Goal: Task Accomplishment & Management: Manage account settings

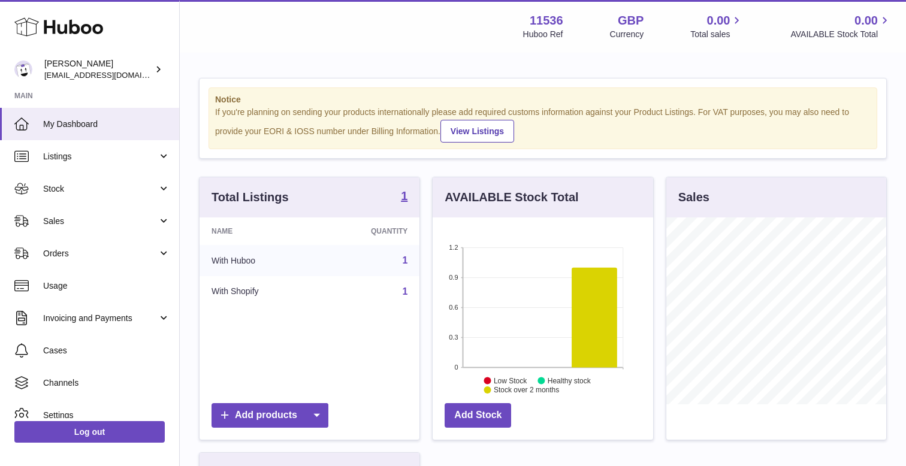
scroll to position [187, 220]
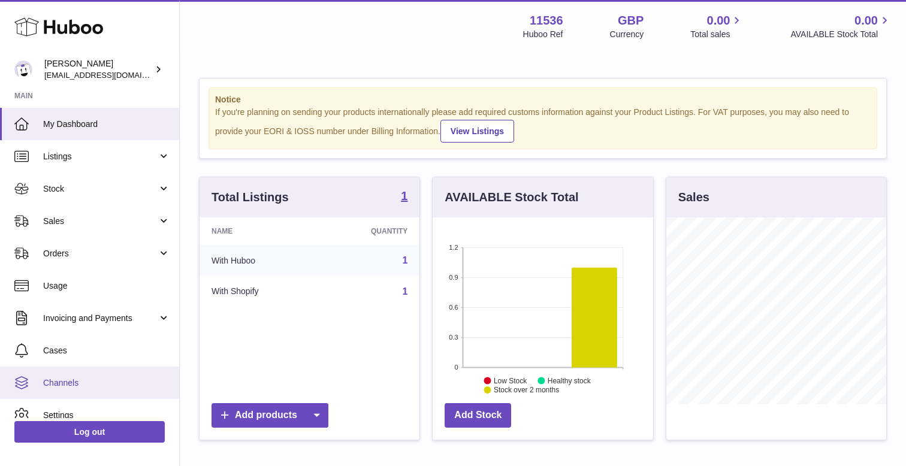
click at [98, 390] on link "Channels" at bounding box center [89, 383] width 179 height 32
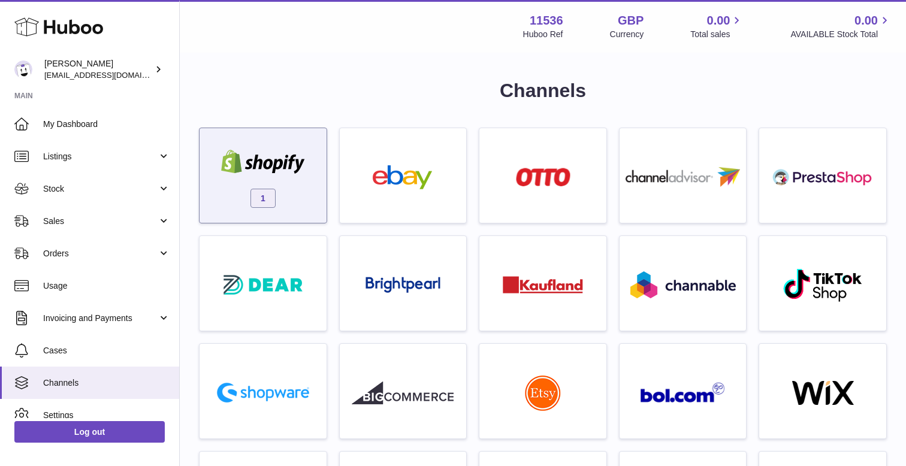
click at [297, 167] on img at bounding box center [263, 162] width 102 height 24
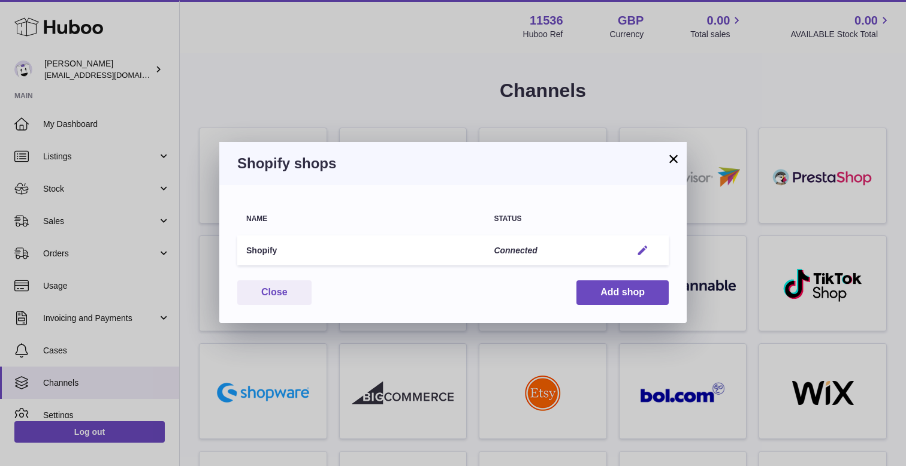
click at [643, 252] on em "button" at bounding box center [643, 251] width 13 height 13
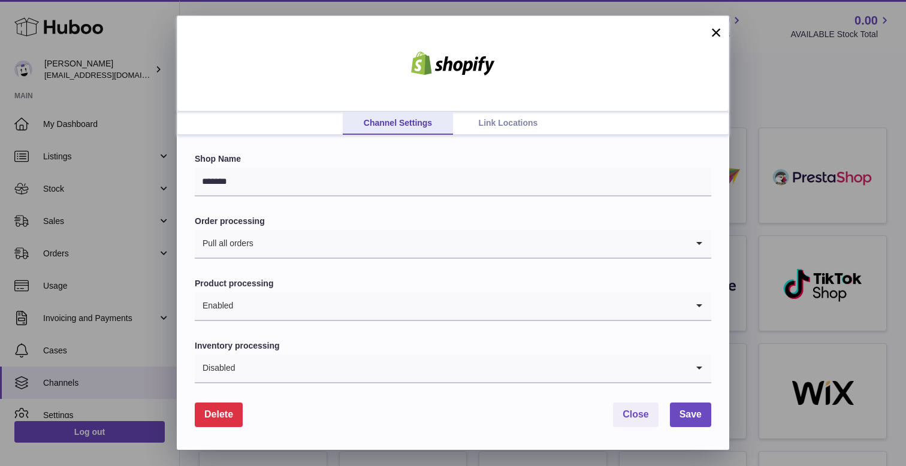
click at [499, 123] on link "Link Locations" at bounding box center [508, 123] width 110 height 23
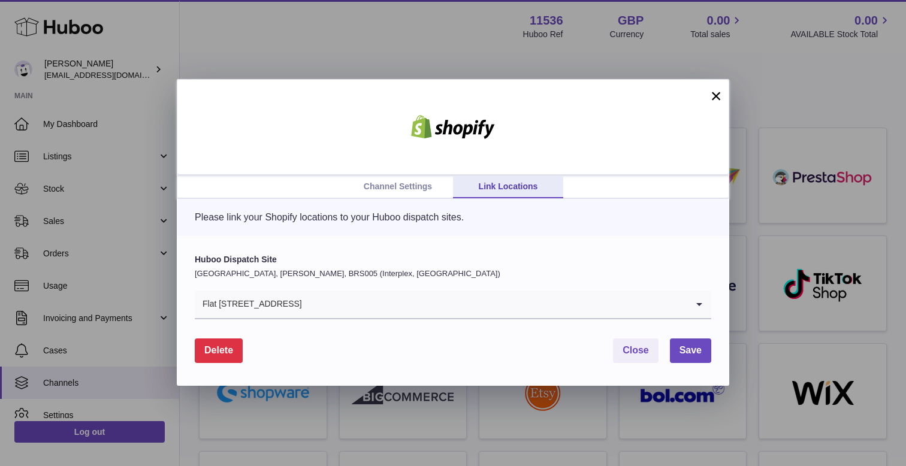
click at [324, 305] on input "Search for option" at bounding box center [495, 305] width 385 height 28
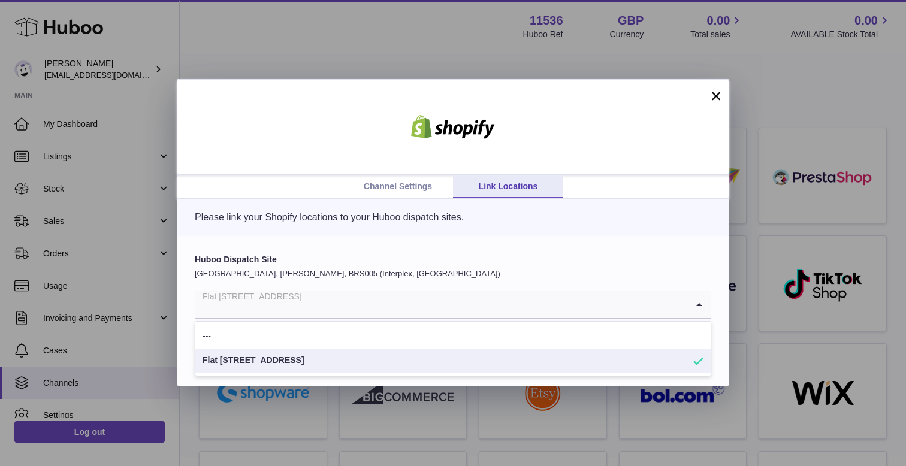
click at [301, 241] on div "Huboo Dispatch Site [GEOGRAPHIC_DATA], [PERSON_NAME], BRS005 (Interplex, [GEOGR…" at bounding box center [453, 311] width 553 height 150
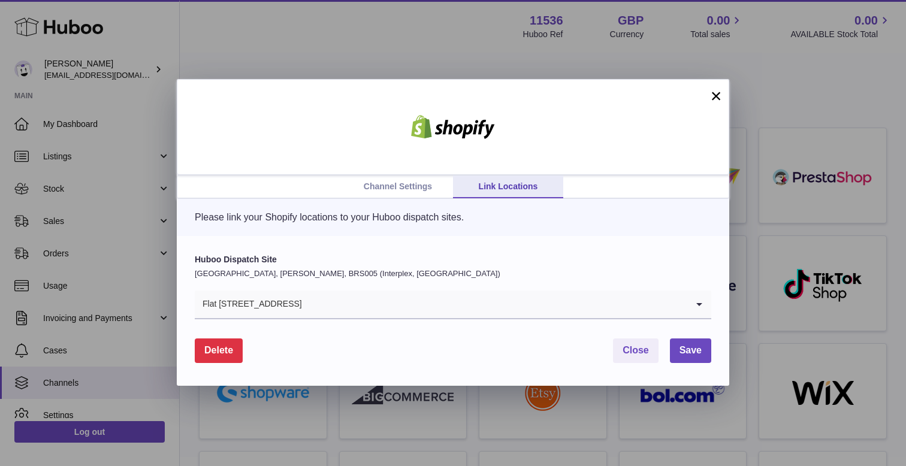
click at [404, 182] on link "Channel Settings" at bounding box center [398, 187] width 110 height 23
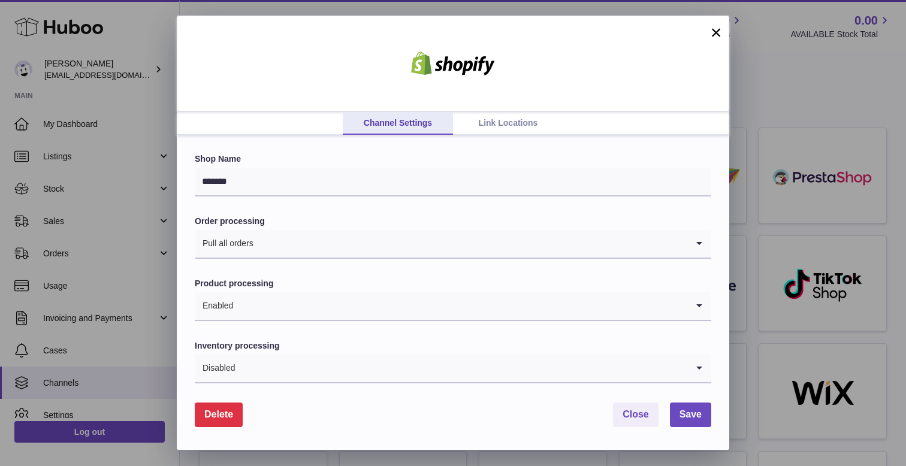
click at [520, 130] on link "Link Locations" at bounding box center [508, 123] width 110 height 23
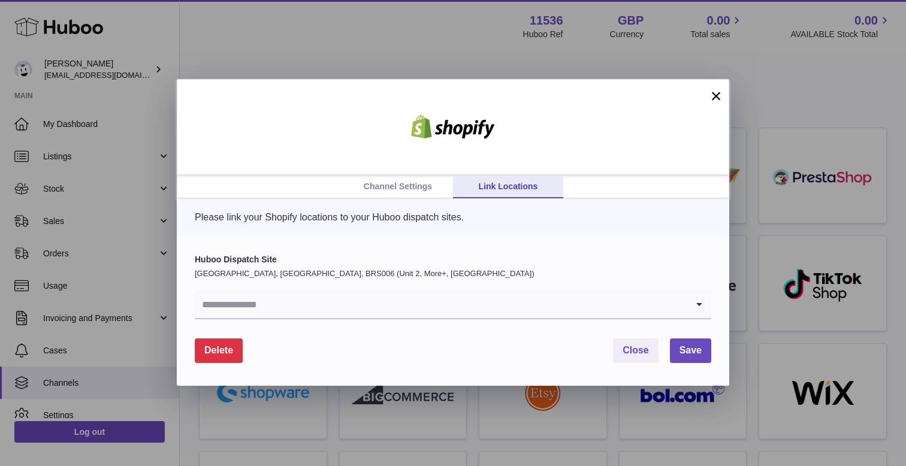
click at [289, 297] on input "Search for option" at bounding box center [441, 305] width 493 height 28
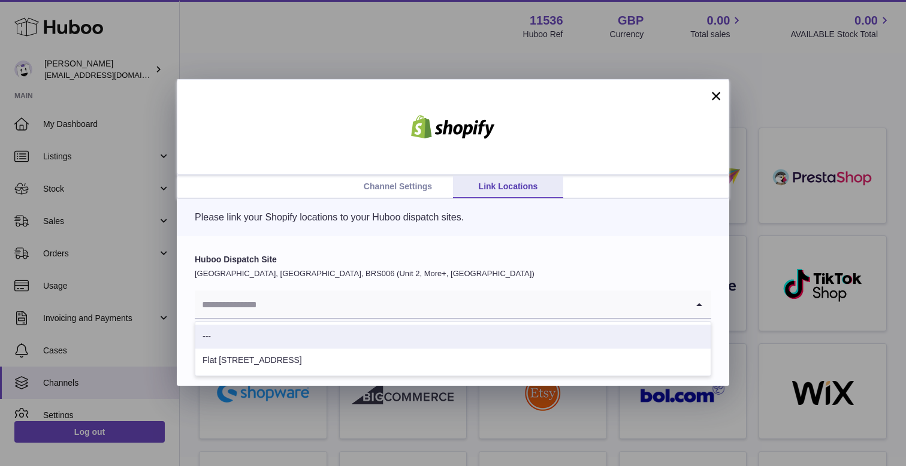
click at [273, 345] on li "---" at bounding box center [452, 337] width 515 height 24
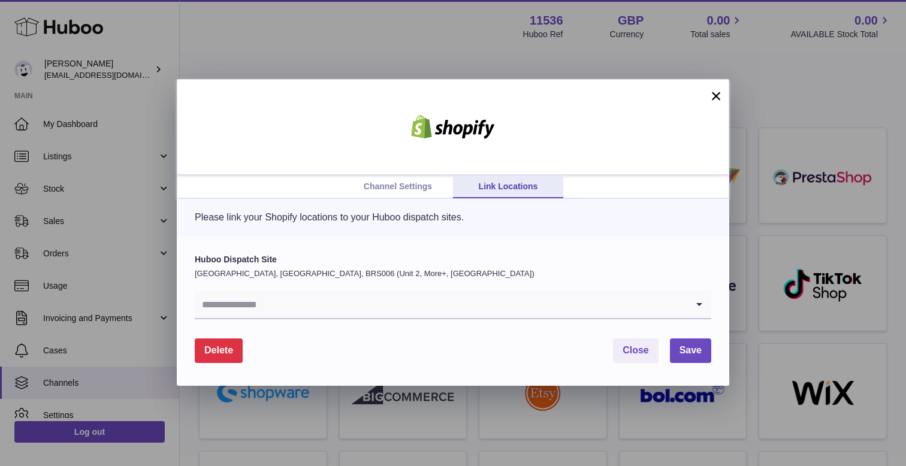
click at [249, 329] on form "Huboo Dispatch Site [GEOGRAPHIC_DATA], [GEOGRAPHIC_DATA], BRS006 (Unit 2, More+…" at bounding box center [453, 308] width 517 height 109
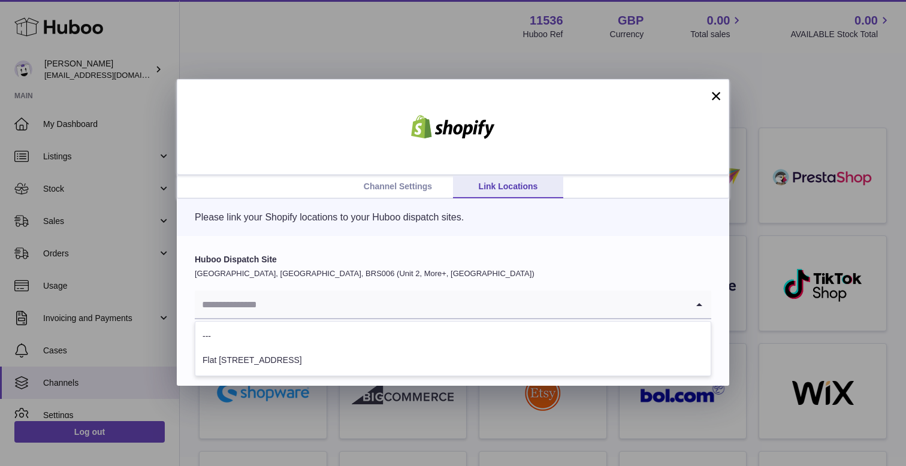
click at [246, 298] on input "Search for option" at bounding box center [441, 305] width 493 height 28
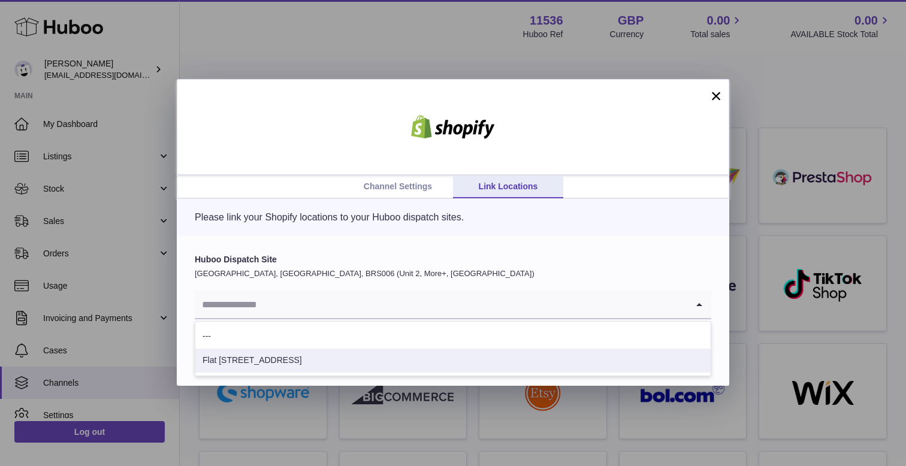
click at [257, 360] on li "Flat [STREET_ADDRESS]" at bounding box center [452, 361] width 515 height 24
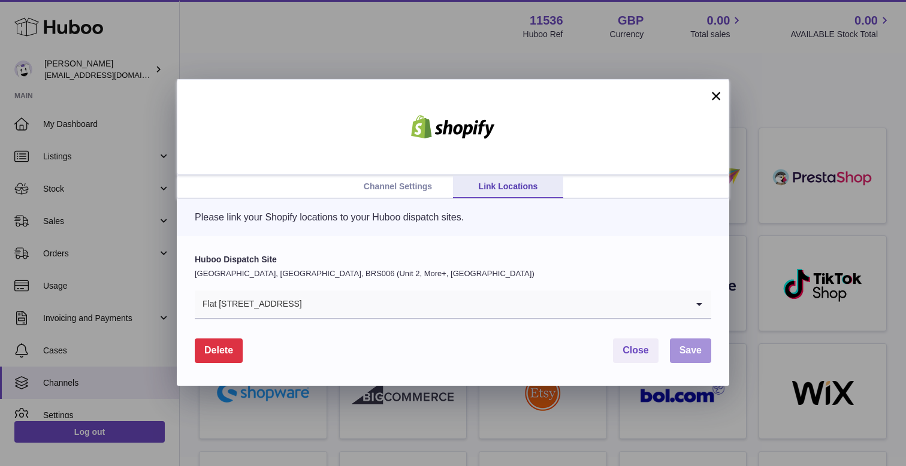
click at [683, 352] on span "Save" at bounding box center [691, 350] width 22 height 10
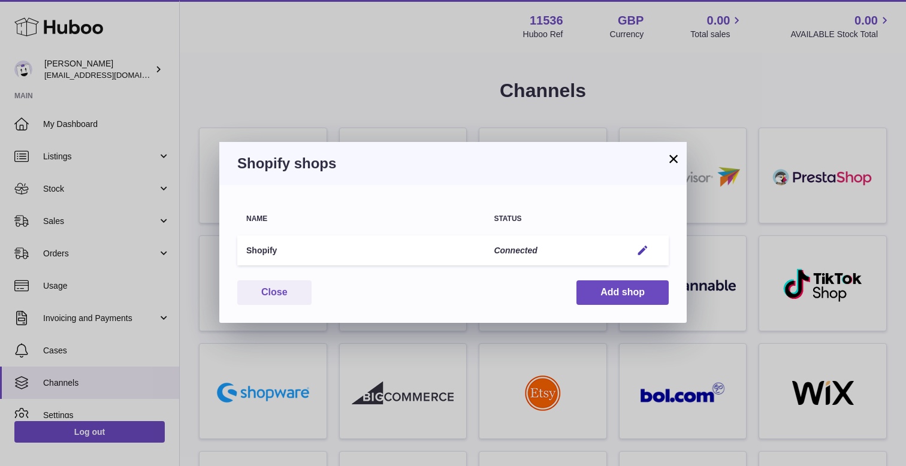
click at [672, 152] on button "×" at bounding box center [674, 159] width 14 height 14
